Goal: Information Seeking & Learning: Learn about a topic

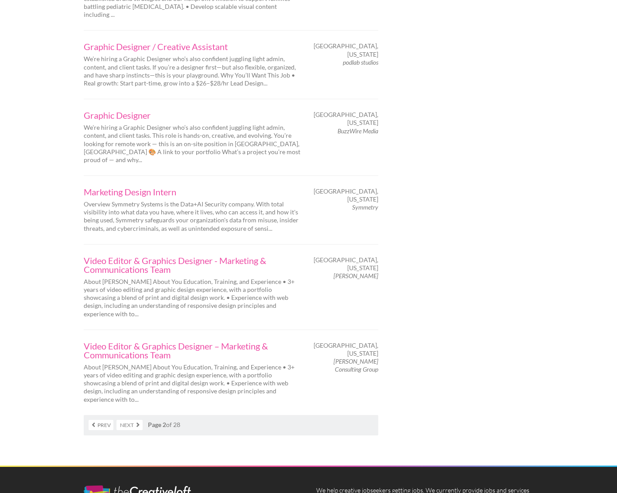
scroll to position [1372, 0]
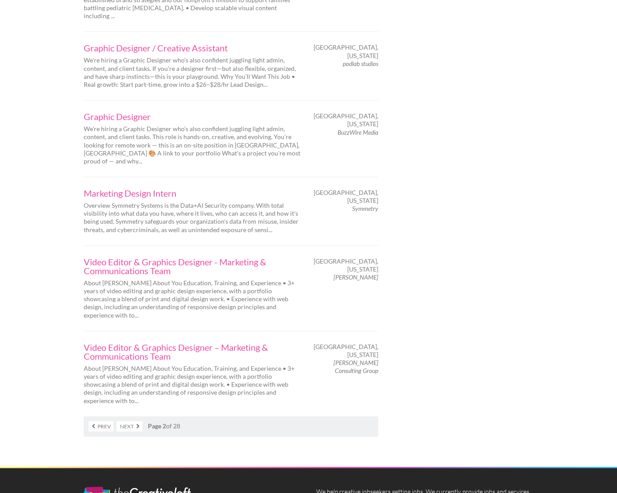
click at [130, 421] on link "Next" at bounding box center [129, 426] width 26 height 10
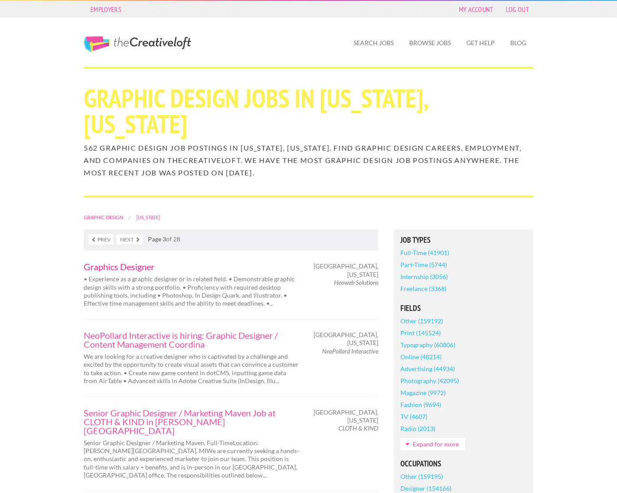
click at [129, 262] on link "Graphics Designer" at bounding box center [192, 266] width 217 height 9
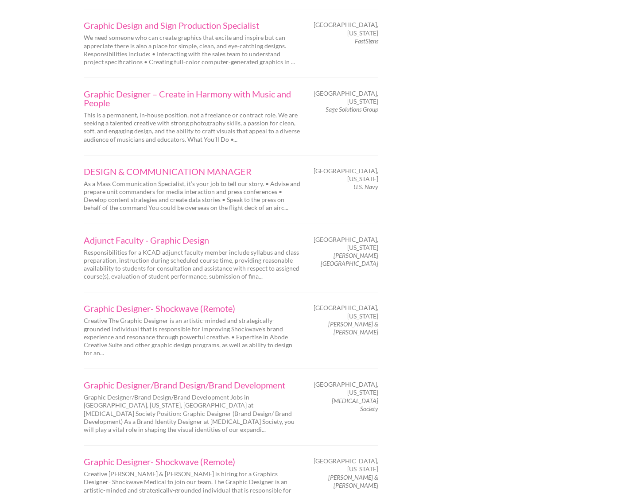
scroll to position [1223, 0]
click at [174, 91] on link "Graphic Designer – Create in Harmony with Music and People" at bounding box center [192, 100] width 217 height 18
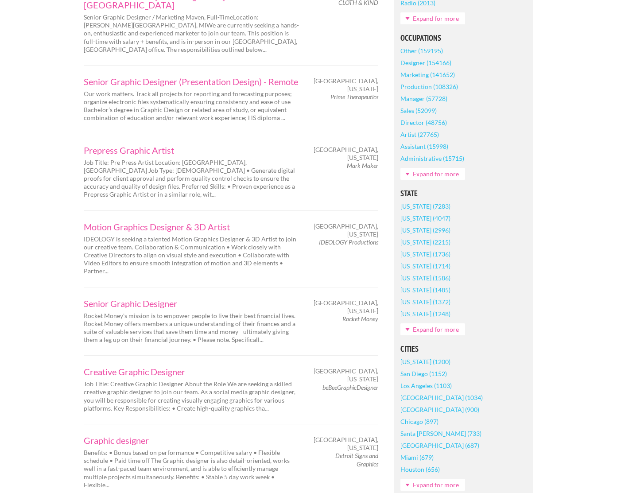
scroll to position [0, 0]
